Goal: Check status

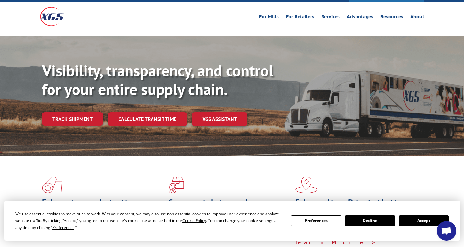
scroll to position [42, 0]
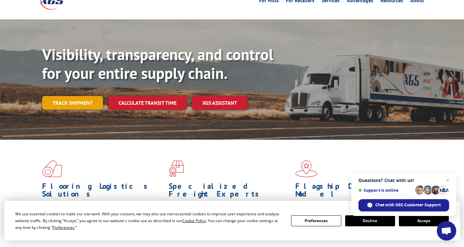
click at [61, 96] on link "Track shipment" at bounding box center [72, 103] width 61 height 14
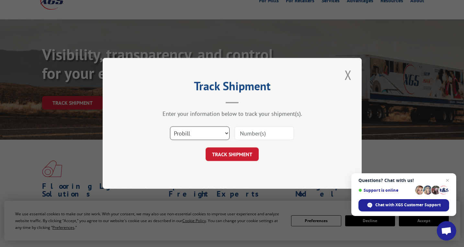
select select "bol"
click at [240, 134] on input at bounding box center [264, 134] width 60 height 14
paste input "17543187"
type input "17543187"
click at [245, 150] on button "TRACK SHIPMENT" at bounding box center [232, 155] width 53 height 14
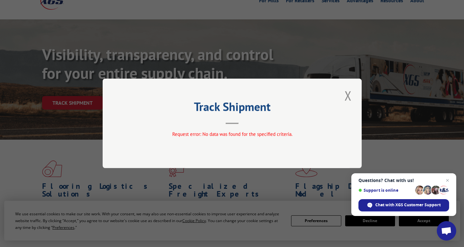
scroll to position [104, 0]
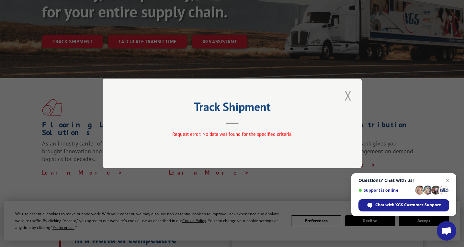
click at [346, 99] on button "Close modal" at bounding box center [348, 96] width 11 height 18
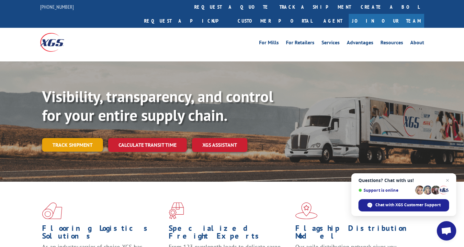
scroll to position [0, 0]
click at [67, 138] on link "Track shipment" at bounding box center [72, 145] width 61 height 14
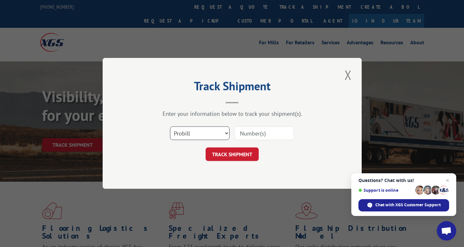
select select "bol"
drag, startPoint x: 218, startPoint y: 135, endPoint x: 245, endPoint y: 139, distance: 27.5
click at [245, 139] on div "Select category... Probill BOL PO" at bounding box center [232, 133] width 194 height 21
click at [245, 136] on input at bounding box center [264, 134] width 60 height 14
paste input "17543187"
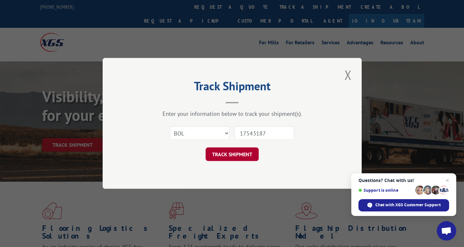
type input "17543187"
click at [225, 152] on button "TRACK SHIPMENT" at bounding box center [232, 155] width 53 height 14
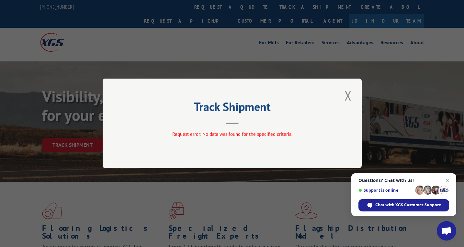
click at [225, 152] on div "Track Shipment Request error: No data was found for the specified criteria." at bounding box center [232, 124] width 259 height 90
click at [228, 172] on div "Track Shipment Request error: No data was found for the specified criteria." at bounding box center [232, 123] width 464 height 247
click at [345, 93] on button "Close modal" at bounding box center [348, 96] width 11 height 18
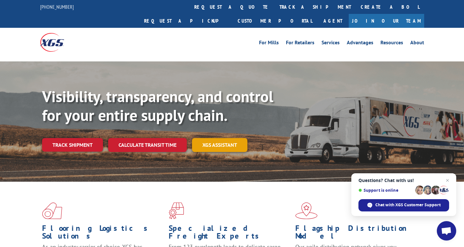
click at [213, 138] on link "XGS ASSISTANT" at bounding box center [219, 145] width 55 height 14
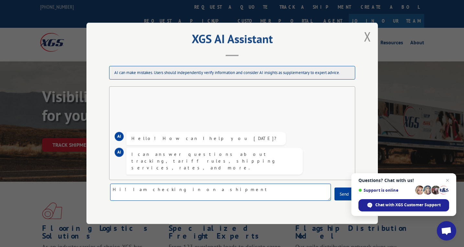
drag, startPoint x: 186, startPoint y: 187, endPoint x: 120, endPoint y: 189, distance: 66.4
click at [120, 189] on textarea "Hi! I am checking in on a shipment" at bounding box center [220, 192] width 221 height 17
paste textarea "17543187"
click at [158, 189] on textarea "Hi! could you help me 17543187" at bounding box center [220, 192] width 221 height 17
click at [258, 191] on textarea "Hi! could you help me track this package 17543187" at bounding box center [220, 192] width 221 height 17
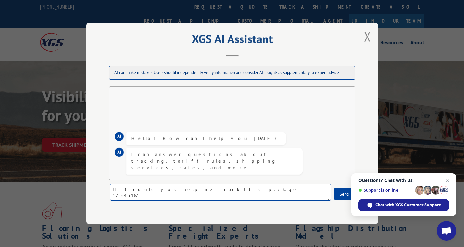
click at [196, 191] on textarea "Hi! could you help me track this package 17543187" at bounding box center [220, 192] width 221 height 17
click at [246, 190] on textarea "Hi! could you help me track this package 17543187" at bounding box center [220, 192] width 221 height 17
click at [195, 190] on textarea "Hi! could you help me track this package 17543187." at bounding box center [220, 192] width 221 height 17
type textarea "Hi! could you help me track this package: 17543187."
click at [347, 196] on button "Send" at bounding box center [343, 194] width 19 height 13
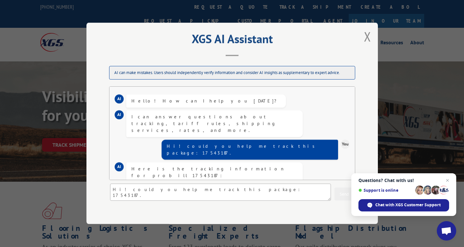
scroll to position [55, 0]
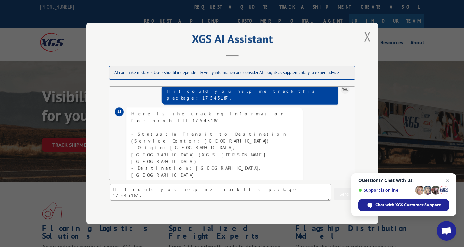
drag, startPoint x: 212, startPoint y: 142, endPoint x: 132, endPoint y: 142, distance: 80.6
click at [132, 142] on div "Here is the tracking information for probill 17543187: - Status: In Transit to …" at bounding box center [214, 179] width 166 height 136
click at [195, 147] on div "Here is the tracking information for probill 17543187: - Status: In Transit to …" at bounding box center [214, 179] width 166 height 136
drag, startPoint x: 222, startPoint y: 139, endPoint x: 127, endPoint y: 143, distance: 95.3
click at [127, 143] on div "Here is the tracking information for probill 17543187: - Status: In Transit to …" at bounding box center [214, 178] width 176 height 142
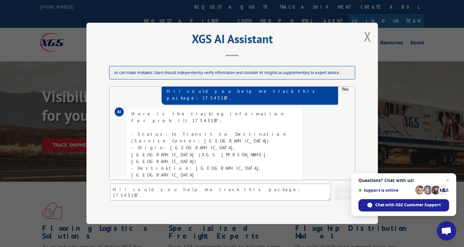
copy div "- Estimated Delivery Date: [DATE]"
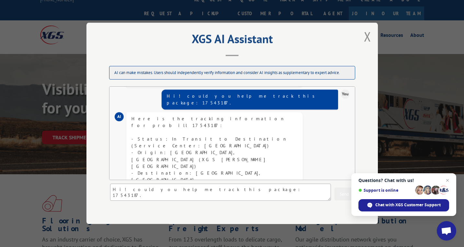
scroll to position [53, 0]
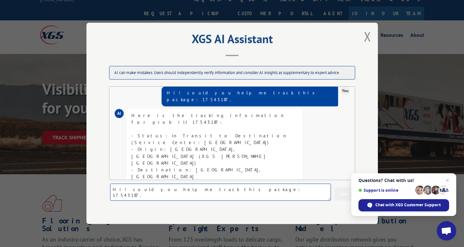
click at [194, 189] on textarea "Hi! could you help me track this package: 17543187." at bounding box center [220, 192] width 221 height 17
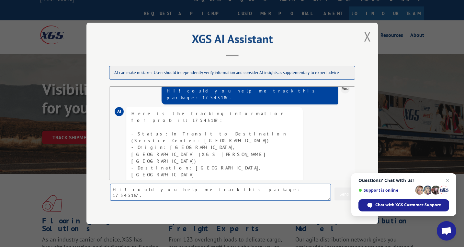
scroll to position [55, 0]
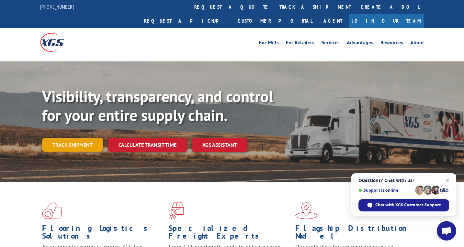
click at [86, 138] on link "Track shipment" at bounding box center [72, 145] width 61 height 14
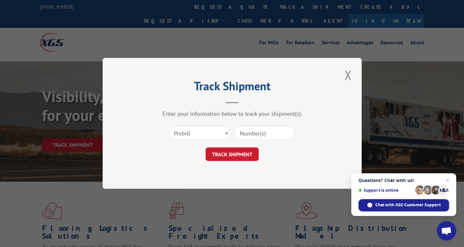
click at [245, 134] on input at bounding box center [264, 134] width 60 height 14
paste input "- Estimated Delivery Date: [DATE]"
type input "- Estimated Delivery Date: [DATE]"
drag, startPoint x: 287, startPoint y: 135, endPoint x: 205, endPoint y: 124, distance: 83.2
click at [205, 124] on div "Select category... Probill BOL PO - Estimated Delivery Date: August 22, 2025" at bounding box center [232, 133] width 194 height 21
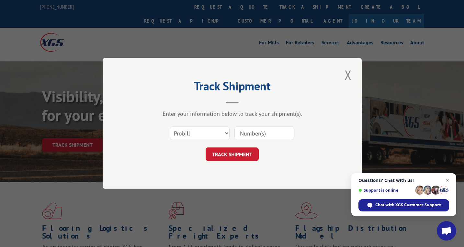
paste input "17543187"
type input "17543187"
click at [228, 150] on button "TRACK SHIPMENT" at bounding box center [232, 155] width 53 height 14
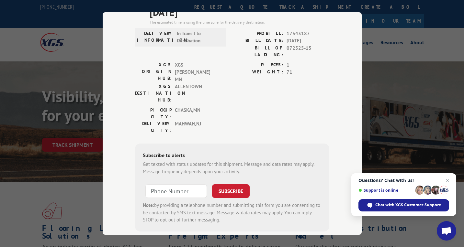
scroll to position [67, 0]
